Goal: Task Accomplishment & Management: Use online tool/utility

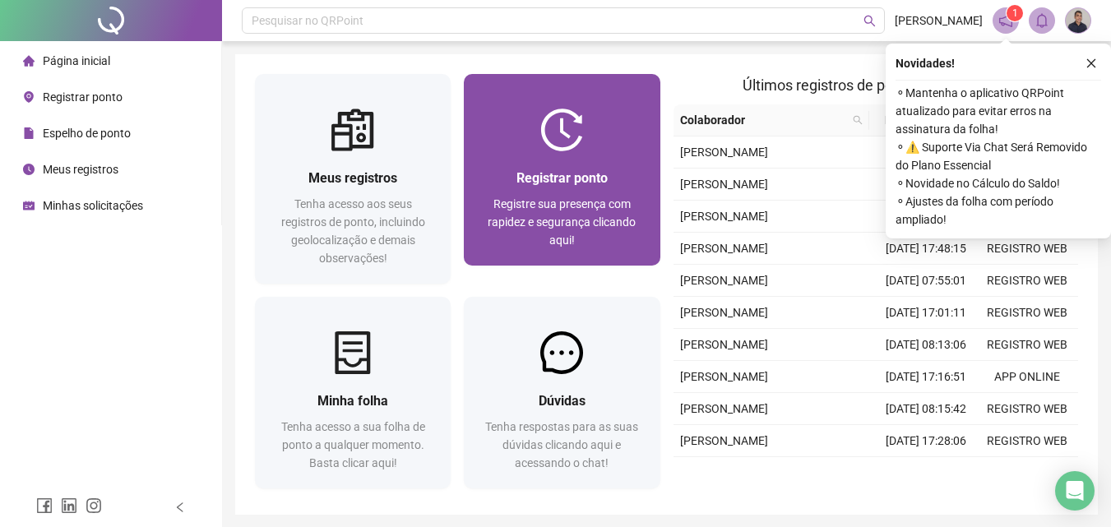
click at [515, 202] on span "Registre sua presença com rapidez e segurança clicando aqui!" at bounding box center [561, 221] width 148 height 49
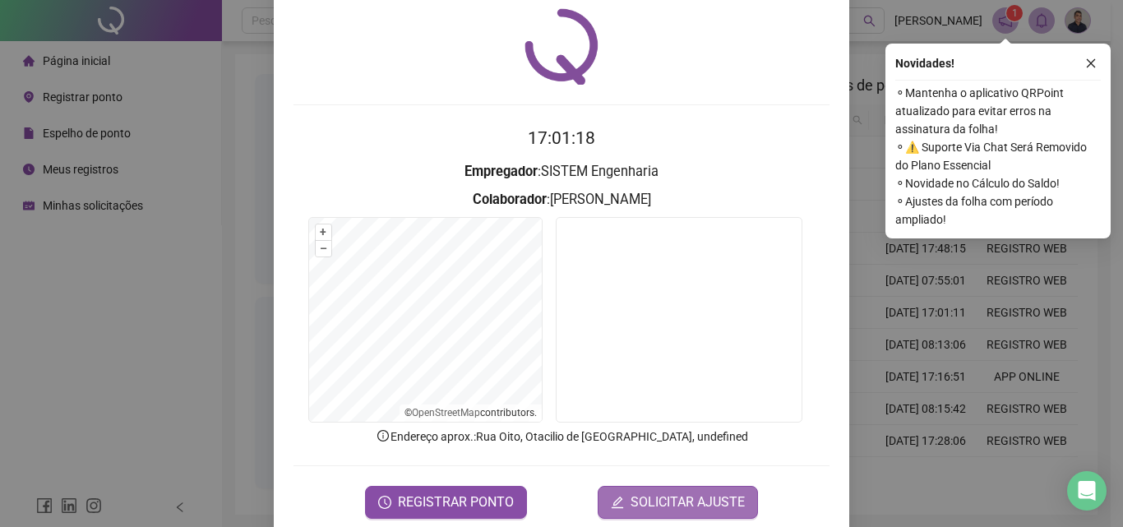
scroll to position [79, 0]
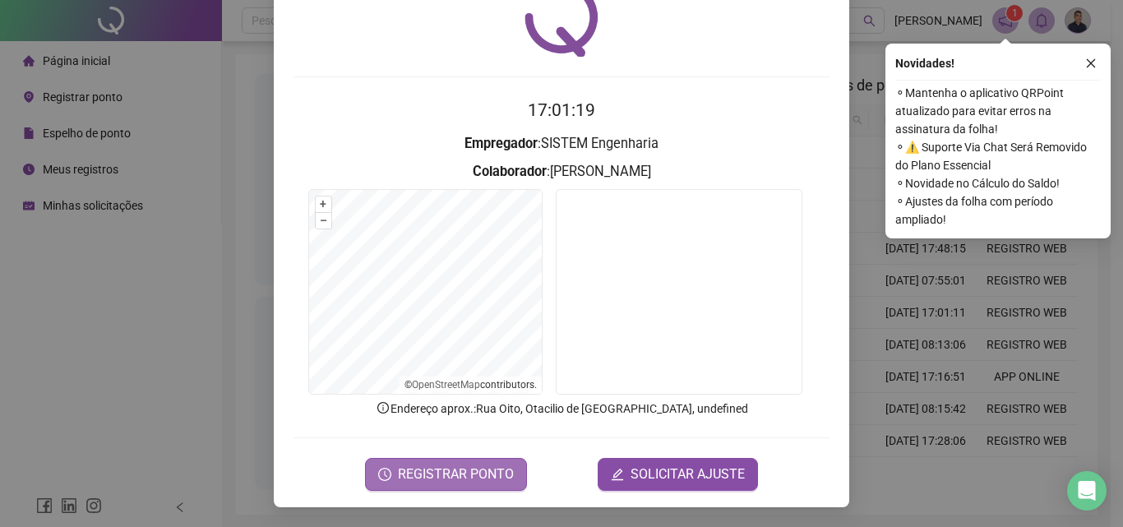
click at [479, 484] on button "REGISTRAR PONTO" at bounding box center [446, 474] width 162 height 33
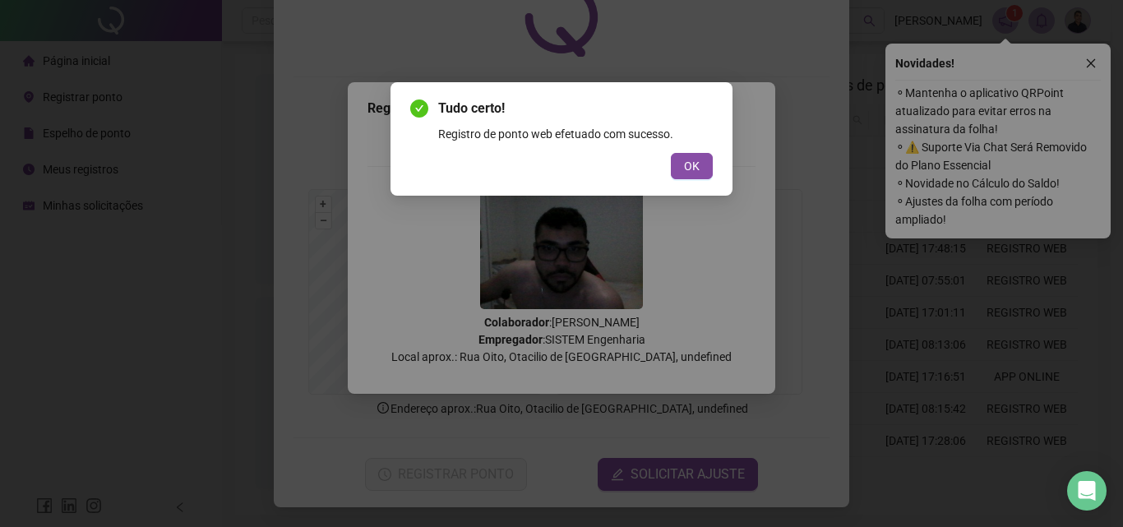
click at [668, 166] on div "OK" at bounding box center [561, 166] width 303 height 26
click at [686, 165] on span "OK" at bounding box center [692, 166] width 16 height 18
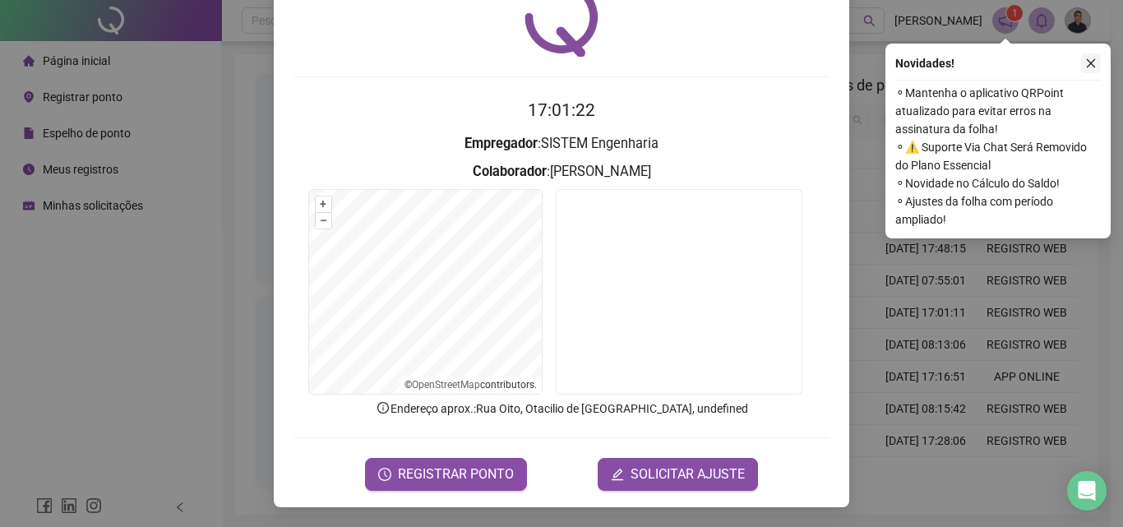
click at [1096, 62] on icon "close" at bounding box center [1091, 64] width 12 height 12
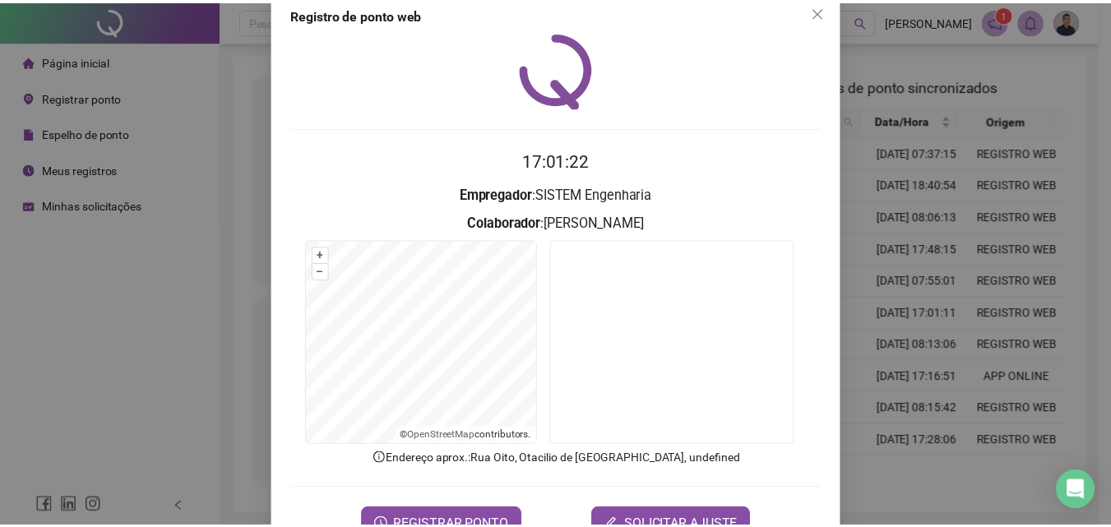
scroll to position [0, 0]
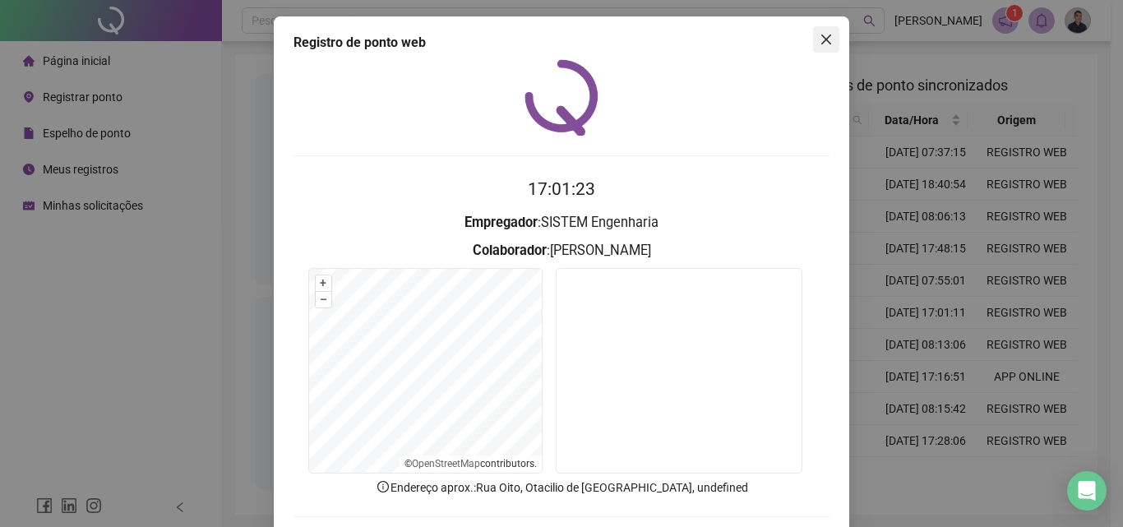
click at [825, 41] on icon "close" at bounding box center [826, 39] width 13 height 13
